Goal: Task Accomplishment & Management: Manage account settings

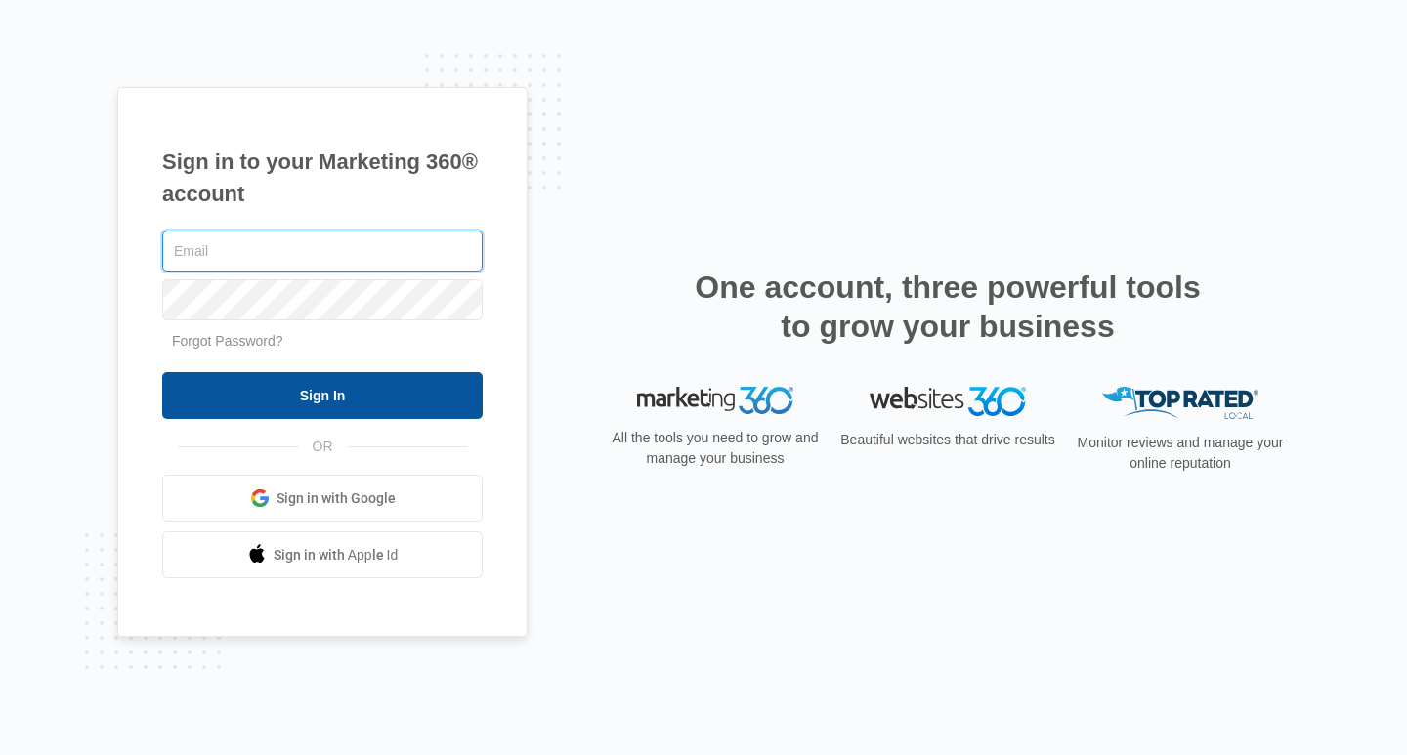
type input "[PERSON_NAME][EMAIL_ADDRESS][DOMAIN_NAME]"
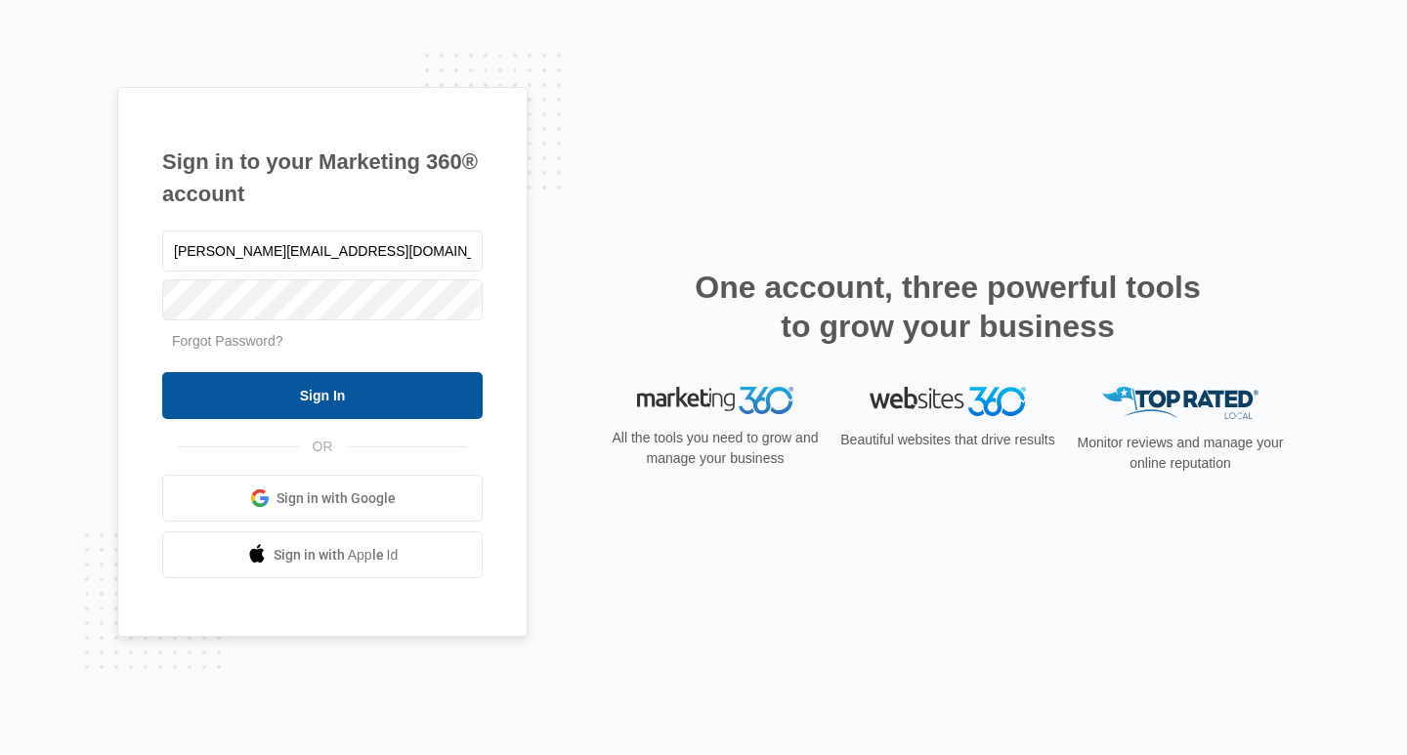
click at [391, 408] on input "Sign In" at bounding box center [322, 395] width 320 height 47
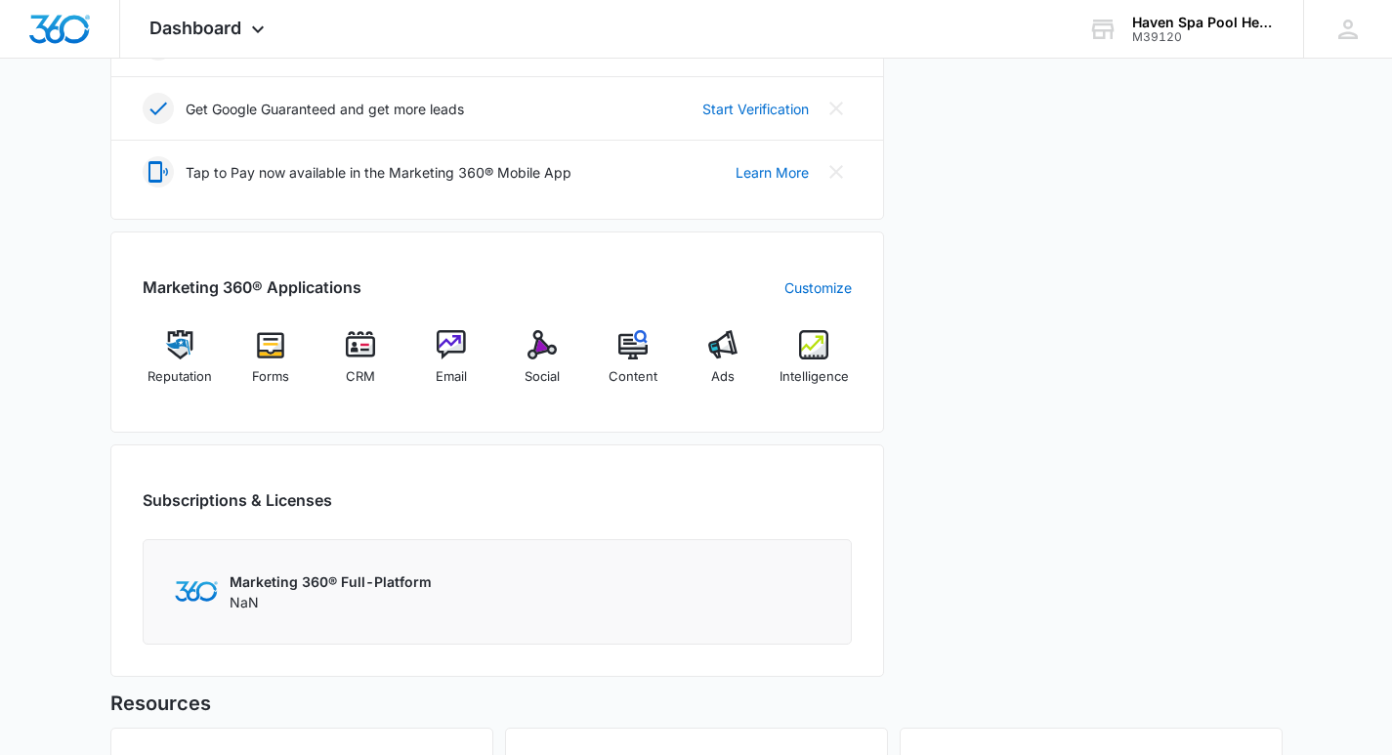
scroll to position [684, 0]
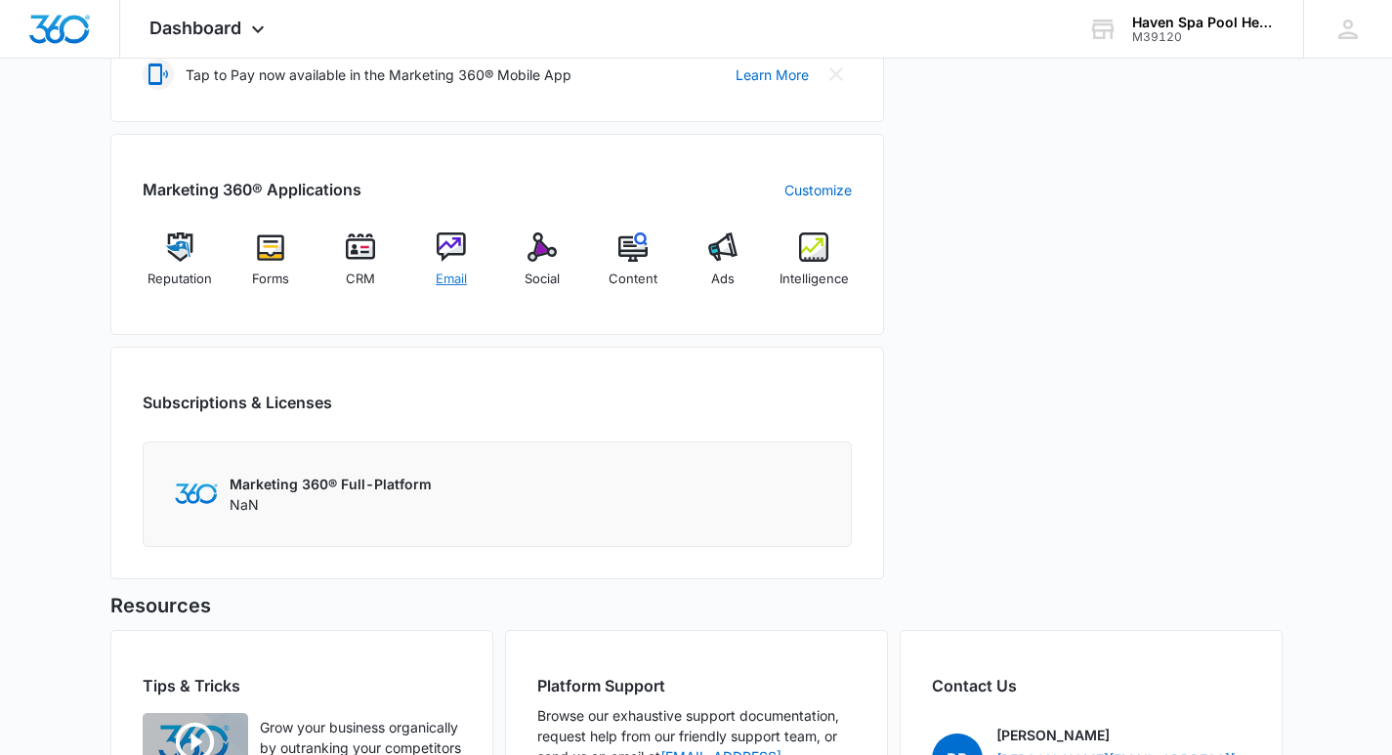
click at [451, 249] on img at bounding box center [451, 247] width 29 height 29
